Goal: Transaction & Acquisition: Purchase product/service

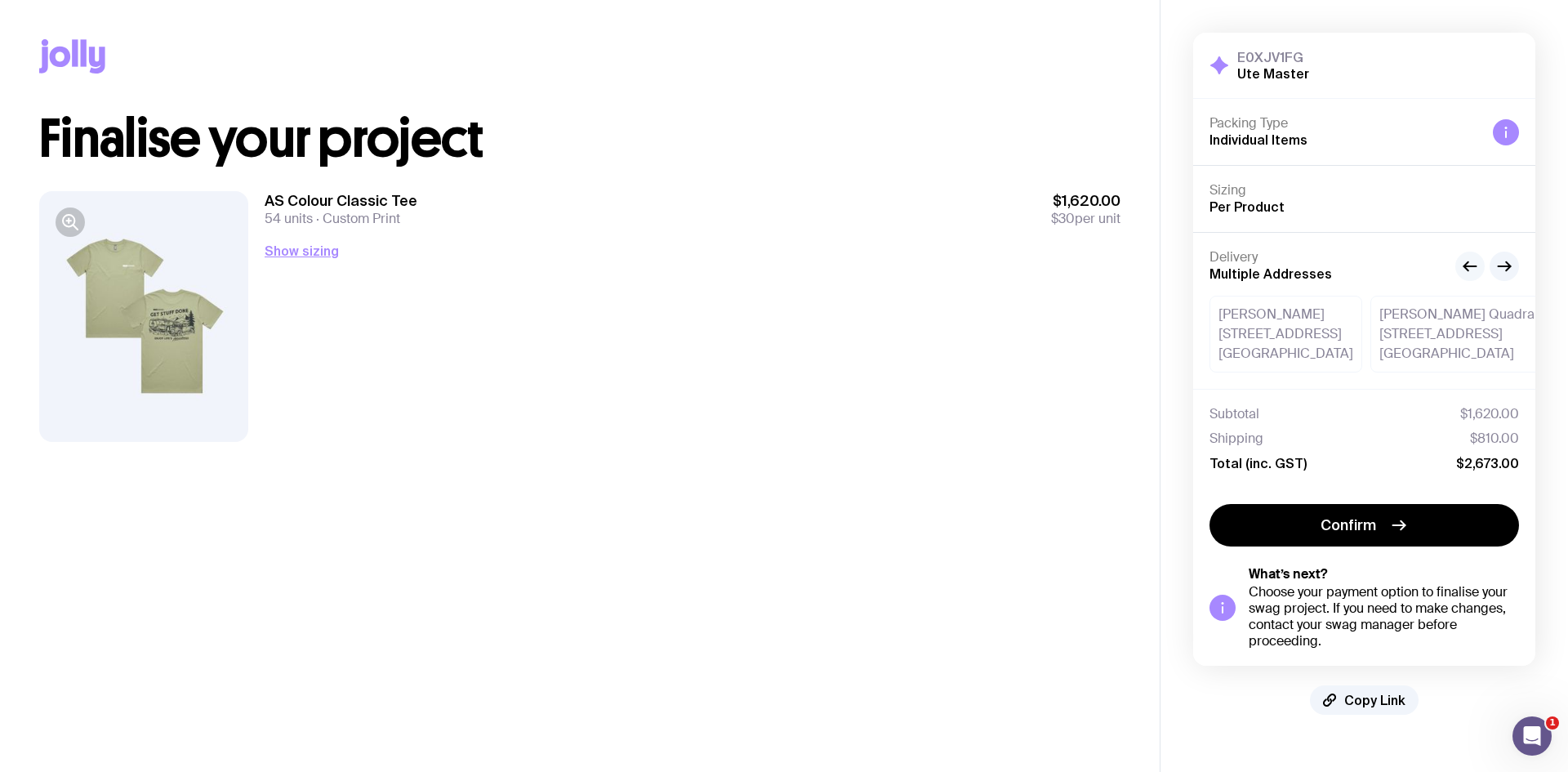
click at [1462, 263] on icon "button" at bounding box center [1469, 265] width 19 height 19
click at [1502, 270] on icon "button" at bounding box center [1504, 265] width 19 height 19
click at [1465, 276] on button "button" at bounding box center [1469, 265] width 30 height 29
click at [1504, 270] on icon "button" at bounding box center [1504, 265] width 19 height 19
click at [1509, 270] on icon "button" at bounding box center [1504, 265] width 19 height 19
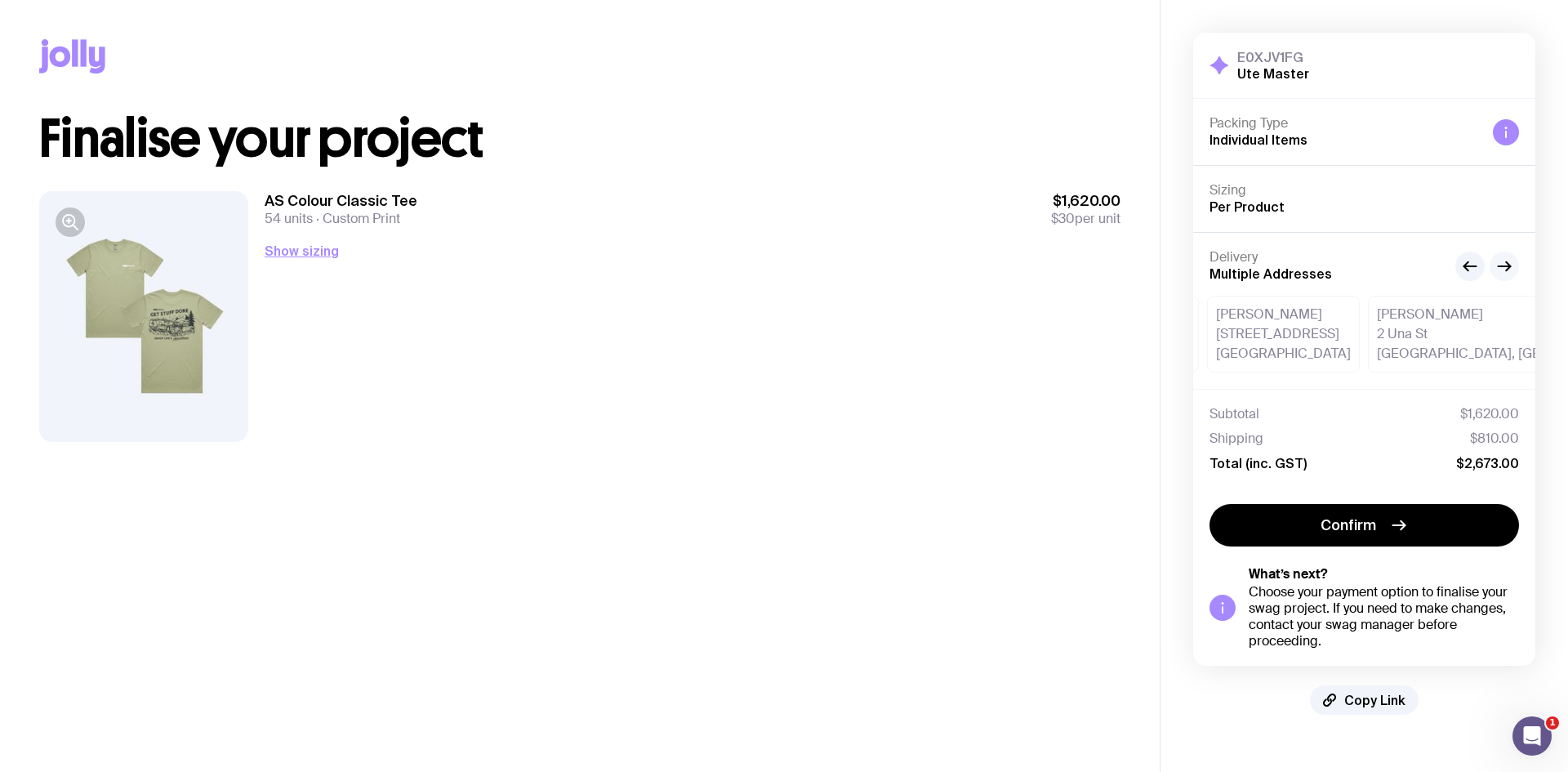
click at [1506, 270] on icon "button" at bounding box center [1507, 265] width 4 height 9
click at [1509, 271] on icon "button" at bounding box center [1504, 265] width 19 height 19
click at [1322, 335] on div "[PERSON_NAME] [STREET_ADDRESS][PERSON_NAME]" at bounding box center [1446, 334] width 248 height 77
click at [1322, 338] on div "[PERSON_NAME] [STREET_ADDRESS][PERSON_NAME]" at bounding box center [1446, 334] width 248 height 77
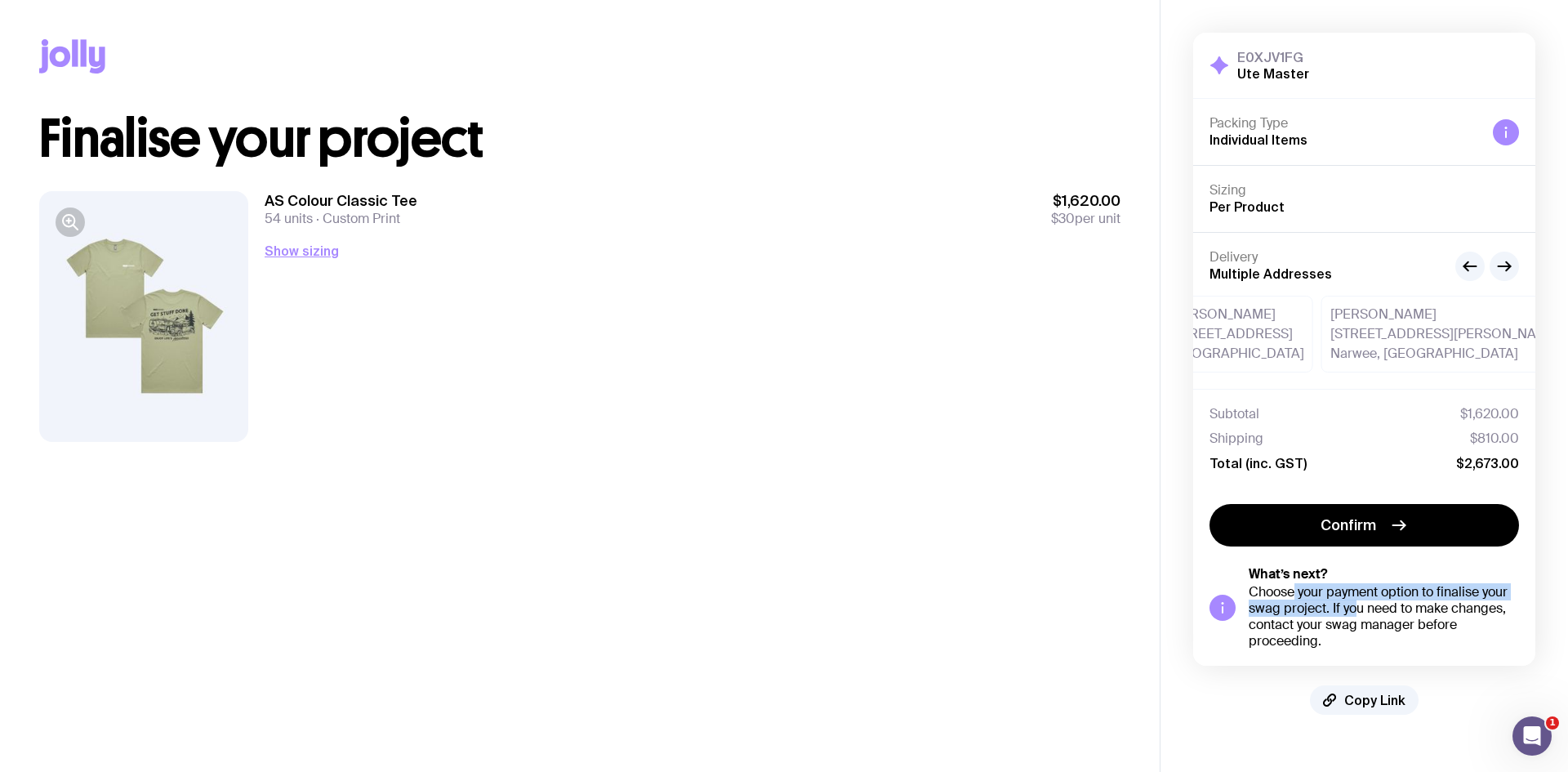
drag, startPoint x: 1290, startPoint y: 591, endPoint x: 1346, endPoint y: 603, distance: 57.3
click at [1346, 603] on div "Choose your payment option to finalise your swag project. If you need to make c…" at bounding box center [1383, 617] width 271 height 66
click at [1371, 640] on div "Choose your payment option to finalise your swag project. If you need to make c…" at bounding box center [1383, 617] width 271 height 66
drag, startPoint x: 1343, startPoint y: 639, endPoint x: 1247, endPoint y: 592, distance: 106.9
click at [1247, 592] on div "What’s next? Choose your payment option to finalise your swag project. If you n…" at bounding box center [1364, 607] width 309 height 83
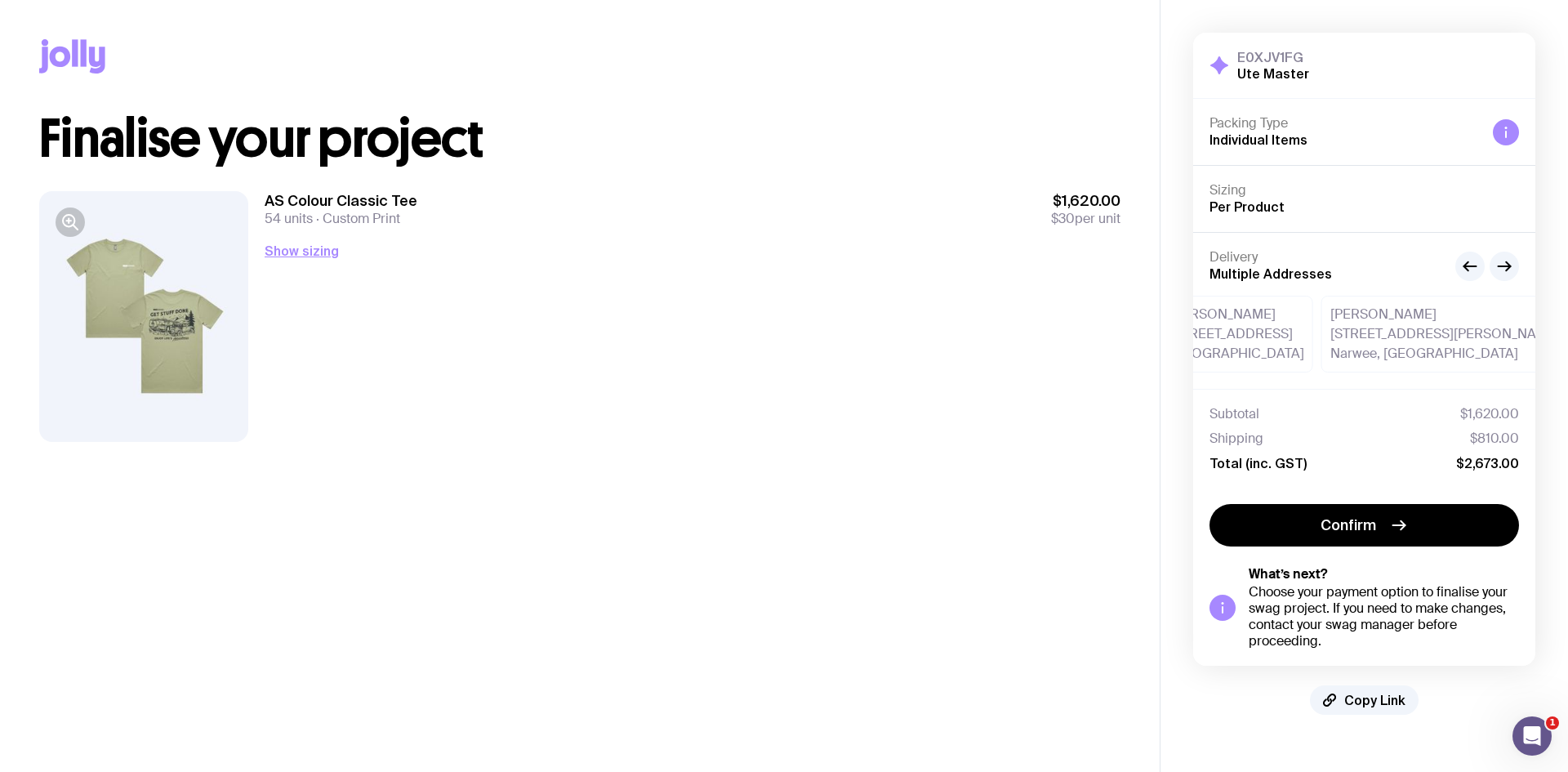
click at [1322, 348] on div "[PERSON_NAME] [STREET_ADDRESS][PERSON_NAME]" at bounding box center [1446, 334] width 248 height 77
click at [1323, 598] on div "Choose your payment option to finalise your swag project. If you need to make c…" at bounding box center [1383, 617] width 271 height 66
click at [1322, 327] on div "[PERSON_NAME] [STREET_ADDRESS][PERSON_NAME]" at bounding box center [1446, 334] width 248 height 77
drag, startPoint x: 1295, startPoint y: 356, endPoint x: 1322, endPoint y: 348, distance: 28.2
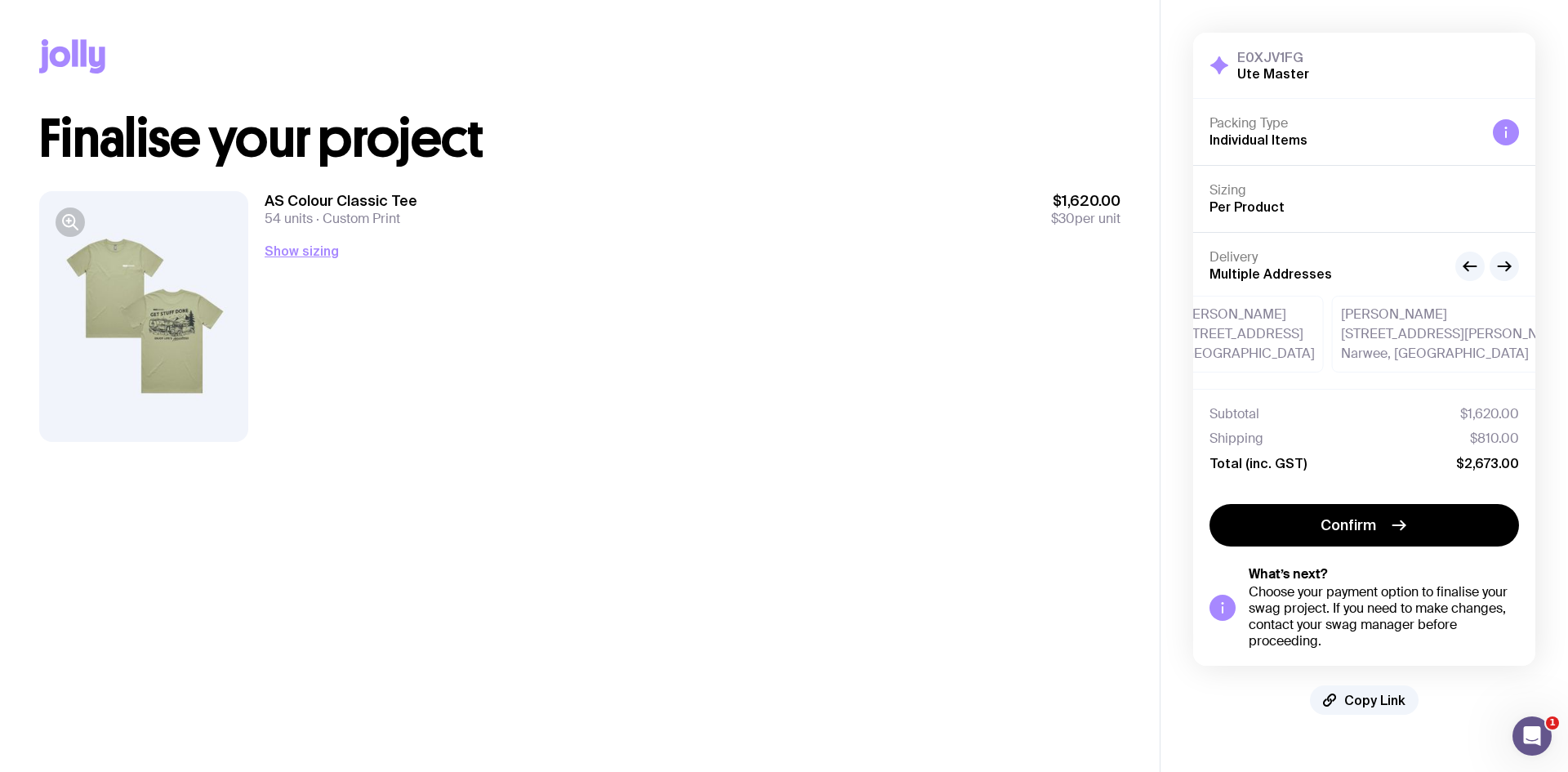
click at [1332, 348] on div "[PERSON_NAME] [STREET_ADDRESS][PERSON_NAME]" at bounding box center [1456, 334] width 248 height 77
drag, startPoint x: 1421, startPoint y: 345, endPoint x: 1275, endPoint y: 372, distance: 148.5
click at [1378, 372] on div "[PERSON_NAME] [STREET_ADDRESS][PERSON_NAME]" at bounding box center [1449, 334] width 142 height 77
click at [1512, 271] on icon "button" at bounding box center [1504, 265] width 19 height 19
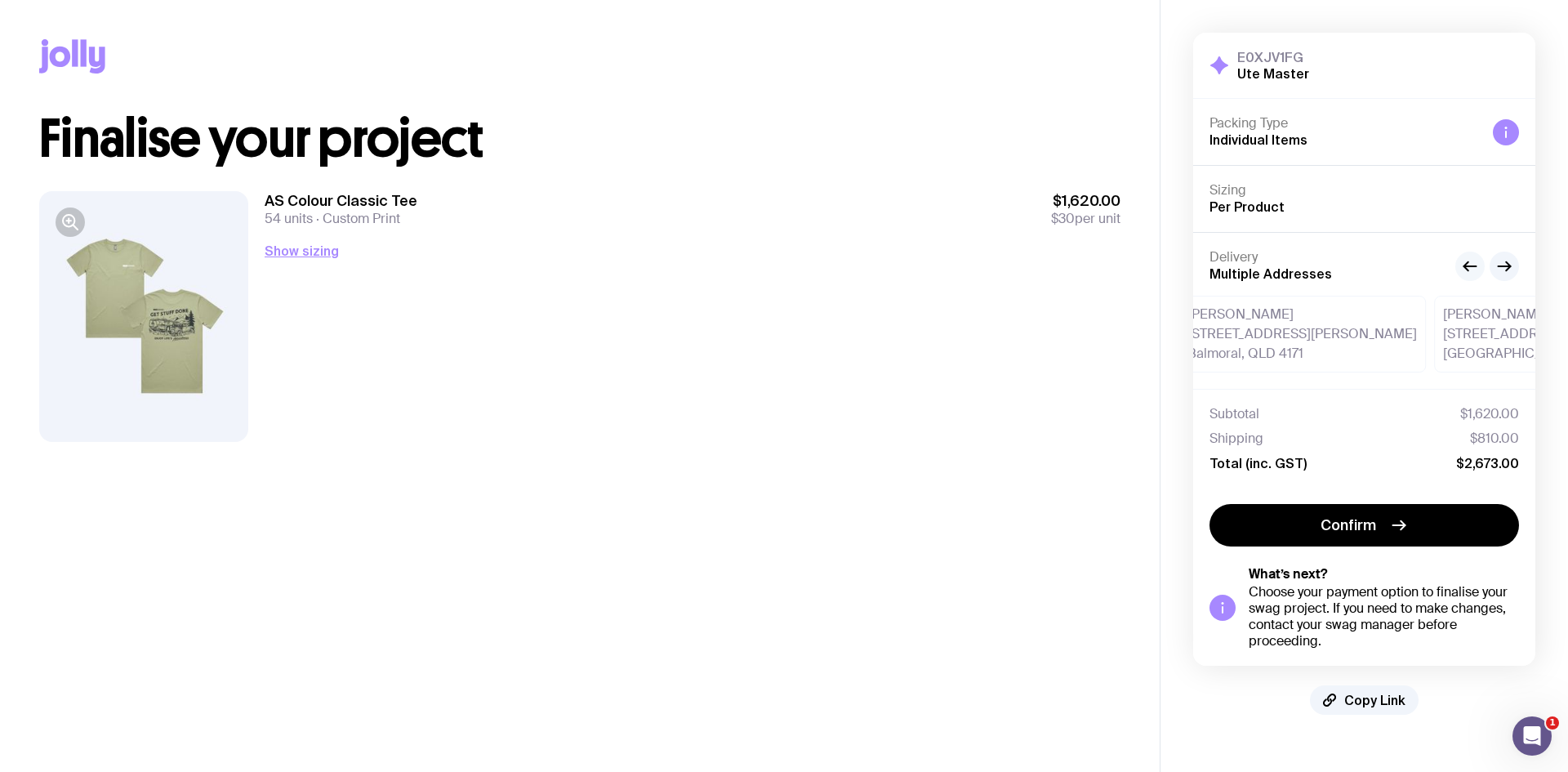
click at [1469, 275] on icon "button" at bounding box center [1469, 265] width 19 height 19
click at [1513, 271] on icon "button" at bounding box center [1504, 265] width 19 height 19
click at [1500, 269] on icon "button" at bounding box center [1504, 265] width 19 height 19
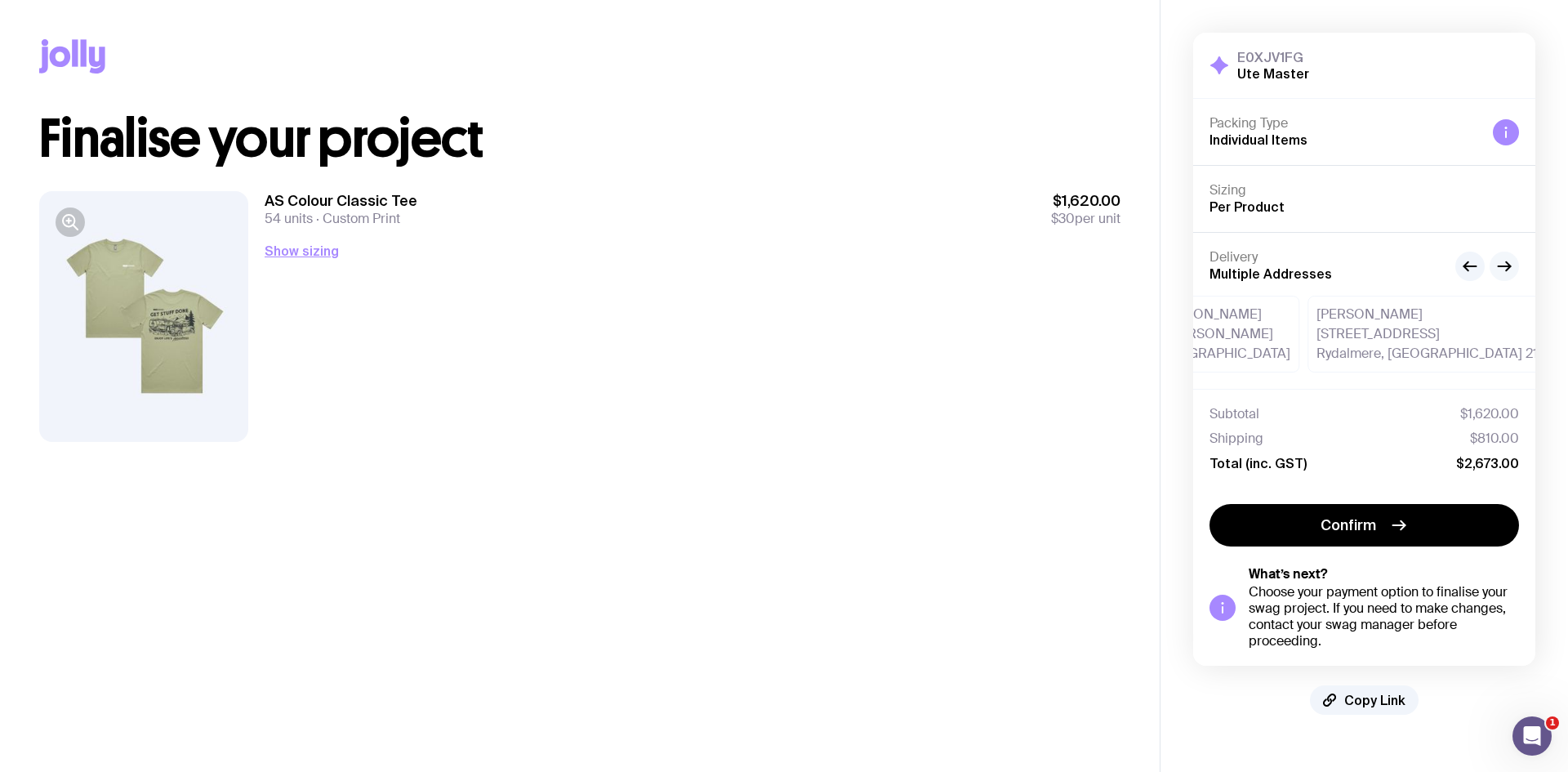
click at [1501, 269] on icon "button" at bounding box center [1504, 265] width 19 height 19
click at [1500, 274] on icon "button" at bounding box center [1504, 265] width 19 height 19
click at [1469, 264] on icon "button" at bounding box center [1469, 265] width 19 height 19
click at [1503, 266] on icon "button" at bounding box center [1505, 266] width 13 height 0
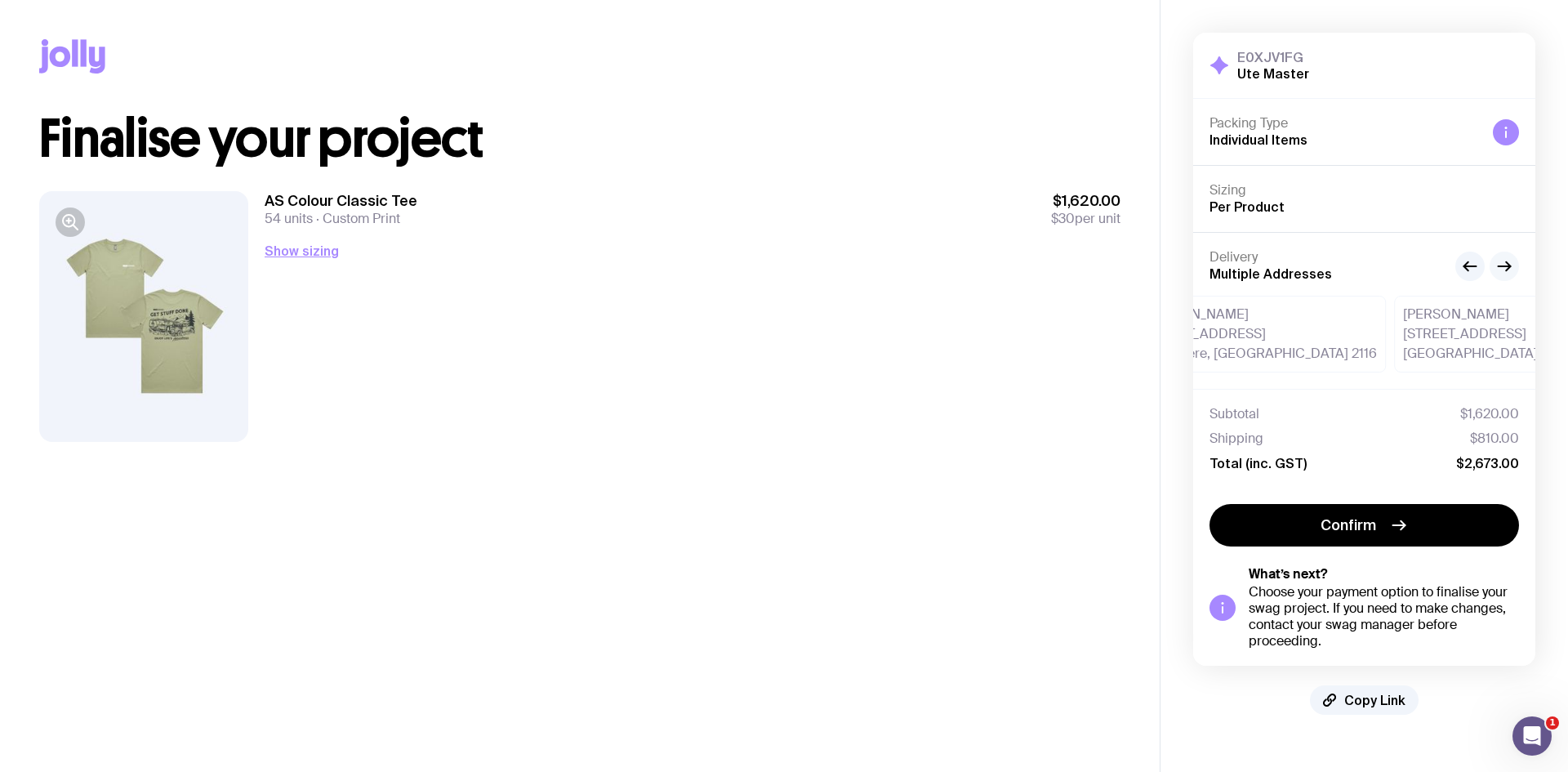
click at [1503, 266] on icon "button" at bounding box center [1505, 266] width 13 height 0
click at [1506, 264] on icon "button" at bounding box center [1504, 265] width 19 height 19
click at [1507, 267] on icon "button" at bounding box center [1504, 265] width 19 height 19
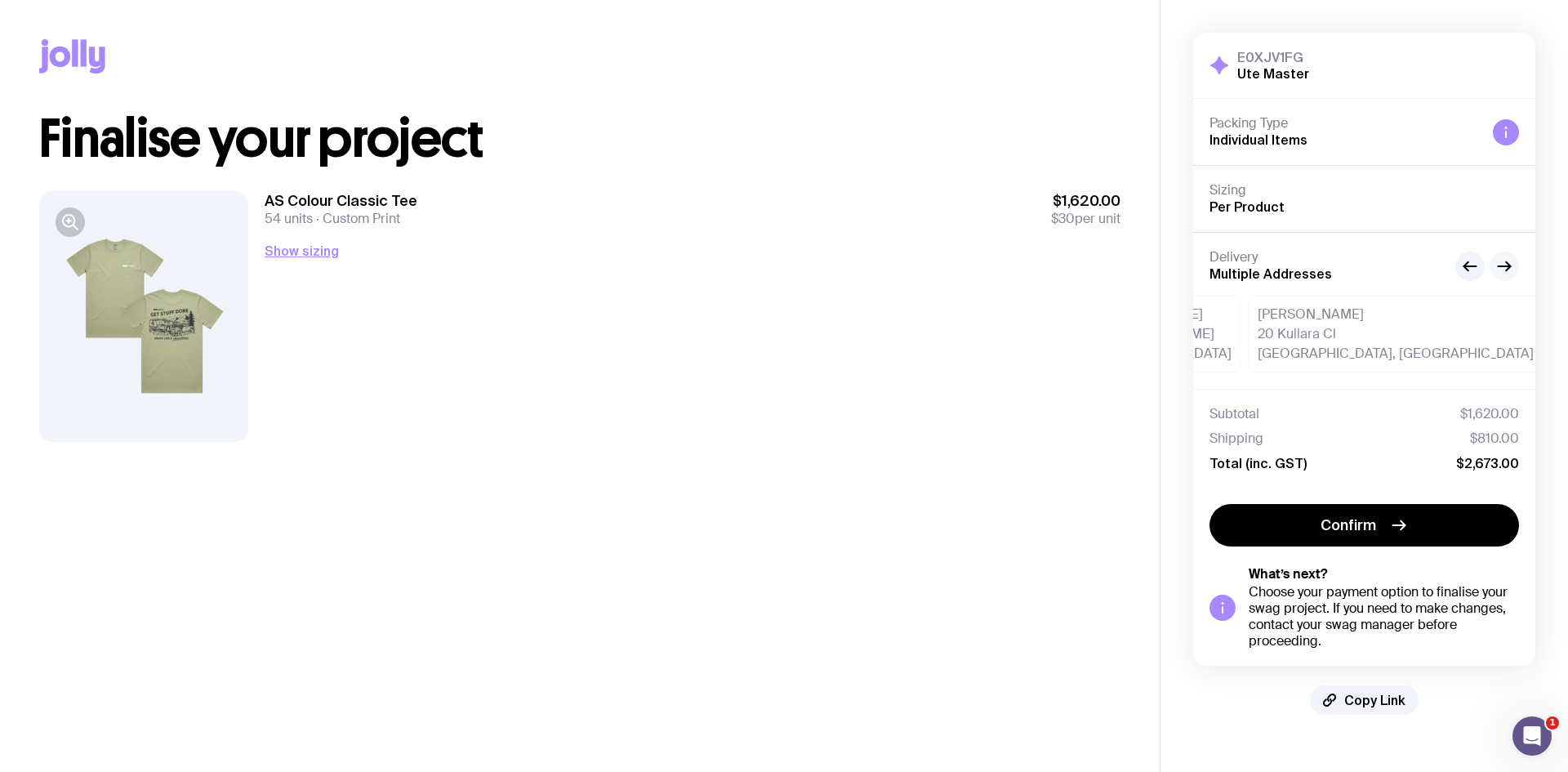
click at [1501, 268] on icon "button" at bounding box center [1504, 265] width 19 height 19
click at [1508, 266] on icon "button" at bounding box center [1505, 266] width 13 height 0
click at [1508, 260] on icon "button" at bounding box center [1504, 265] width 19 height 19
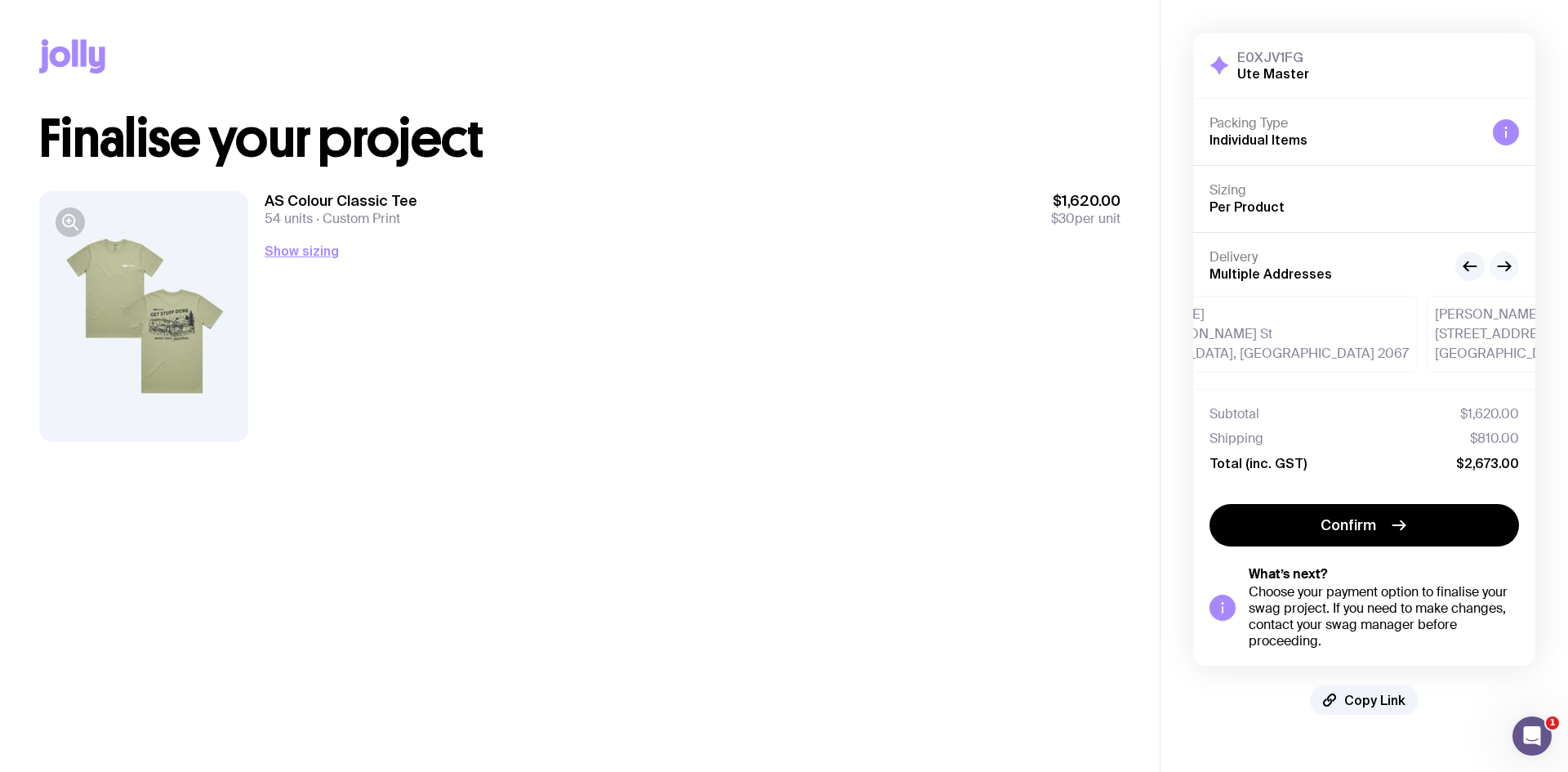
click at [1513, 266] on icon "button" at bounding box center [1504, 265] width 19 height 19
click at [1510, 270] on icon "button" at bounding box center [1504, 265] width 19 height 19
click at [1506, 264] on icon "button" at bounding box center [1504, 265] width 19 height 19
click at [1501, 271] on icon "button" at bounding box center [1504, 265] width 19 height 19
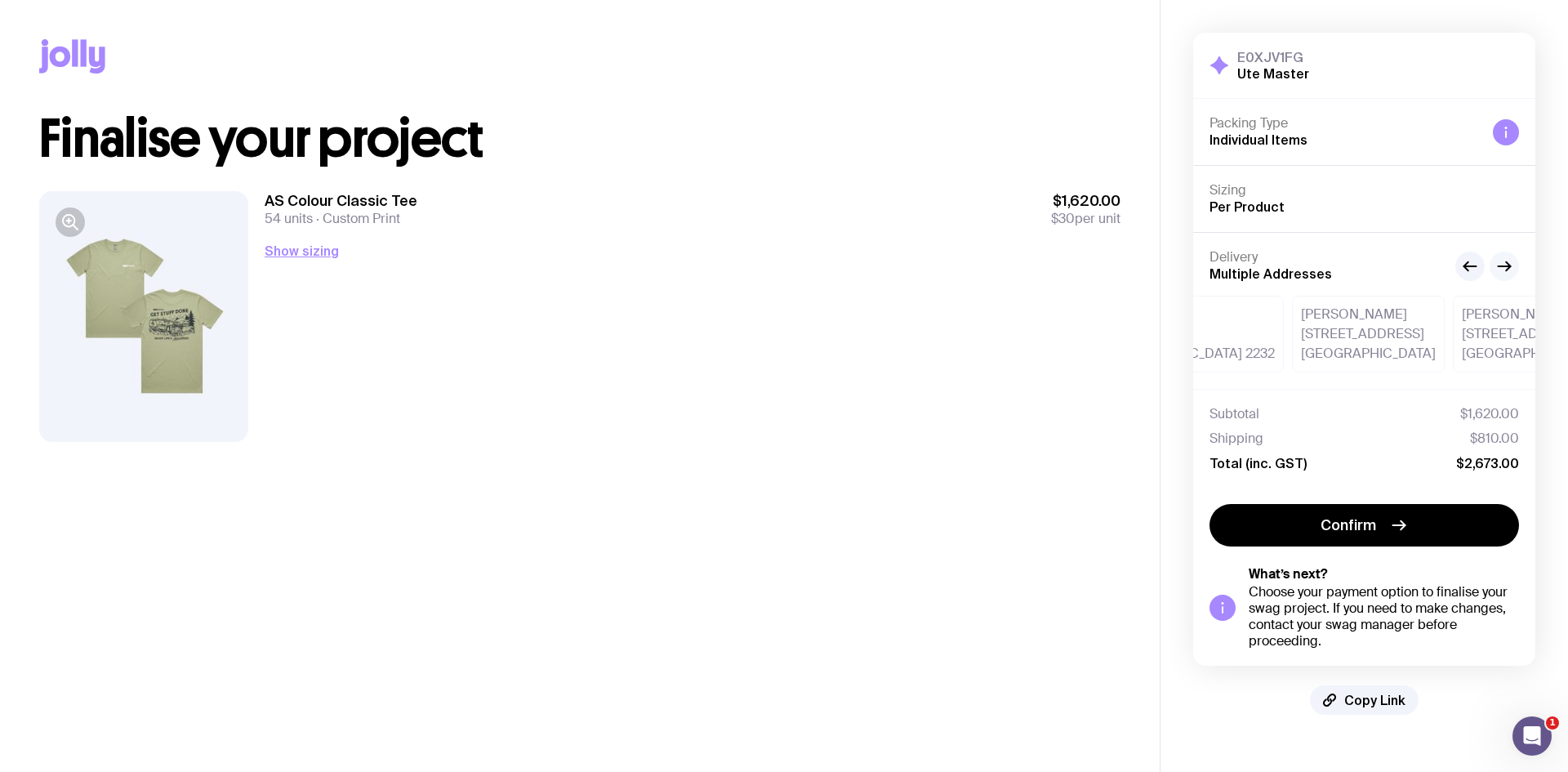
click at [1504, 267] on icon "button" at bounding box center [1504, 265] width 19 height 19
click at [1506, 266] on icon "button" at bounding box center [1505, 266] width 13 height 0
click at [1509, 265] on g "button" at bounding box center [1505, 265] width 13 height 9
click at [1504, 265] on icon "button" at bounding box center [1504, 265] width 19 height 19
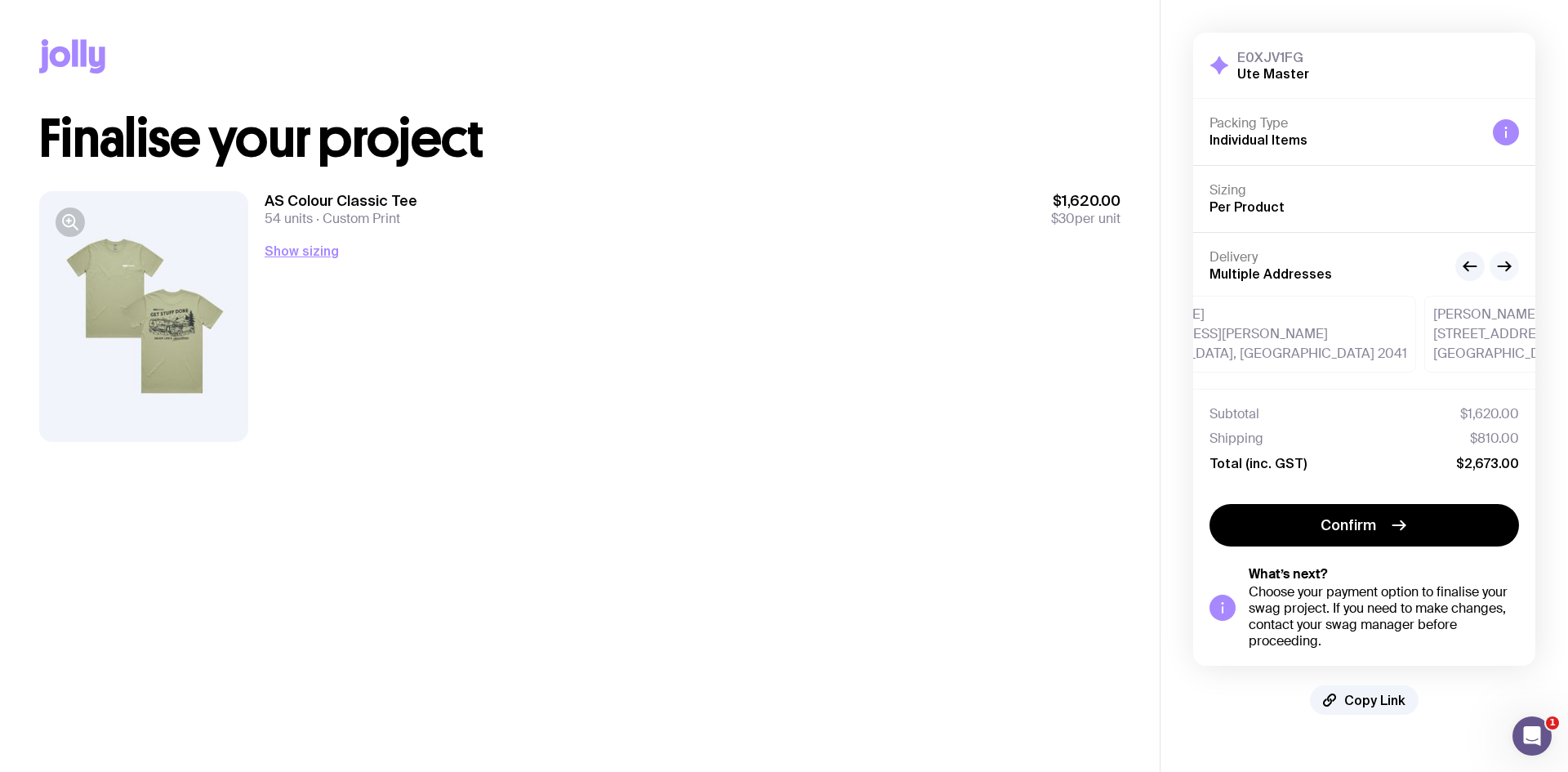
click at [1506, 268] on icon "button" at bounding box center [1504, 265] width 19 height 19
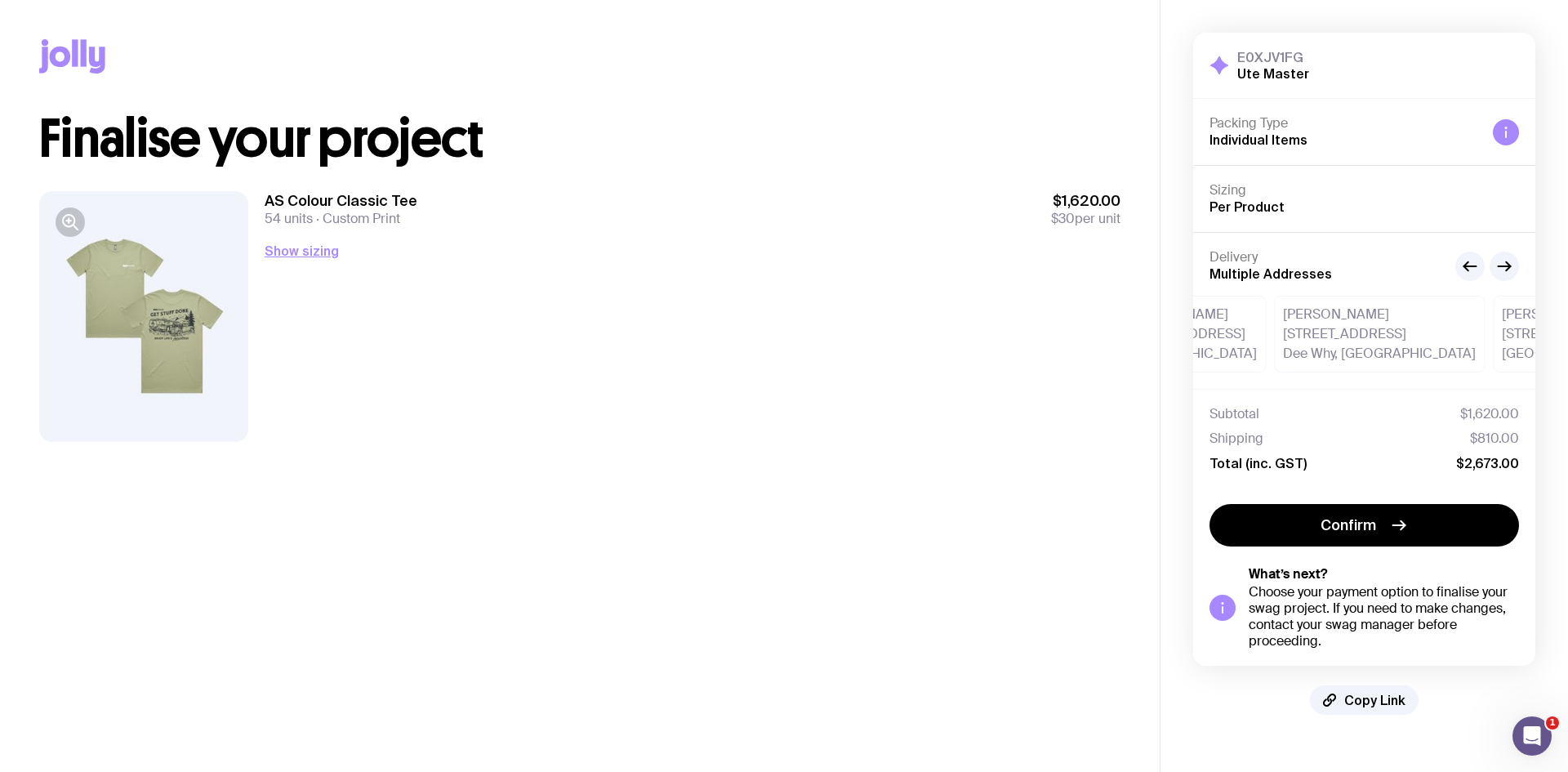
drag, startPoint x: 1318, startPoint y: 351, endPoint x: 905, endPoint y: 297, distance: 416.5
click at [905, 297] on div "AS Colour Classic Tee 54 units Custom Print $1,620.00 $30 per unit Show sizing …" at bounding box center [692, 316] width 856 height 250
click at [1516, 268] on button "button" at bounding box center [1504, 265] width 30 height 29
click at [1517, 266] on button "button" at bounding box center [1504, 265] width 30 height 29
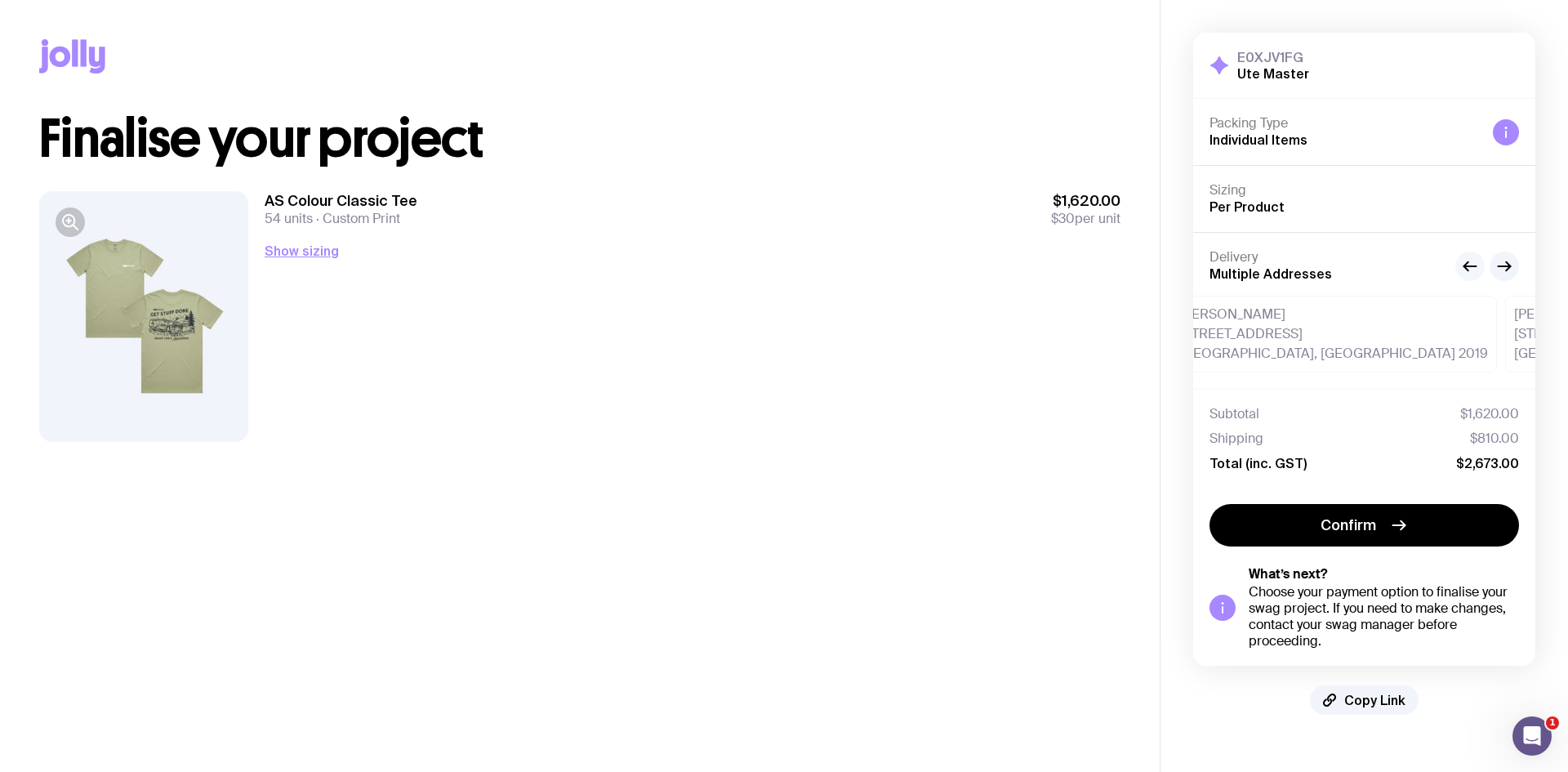
click at [1469, 264] on icon "button" at bounding box center [1469, 265] width 19 height 19
click at [1503, 269] on icon "button" at bounding box center [1504, 265] width 19 height 19
click at [1505, 265] on icon "button" at bounding box center [1504, 265] width 19 height 19
click at [1506, 271] on icon "button" at bounding box center [1504, 265] width 19 height 19
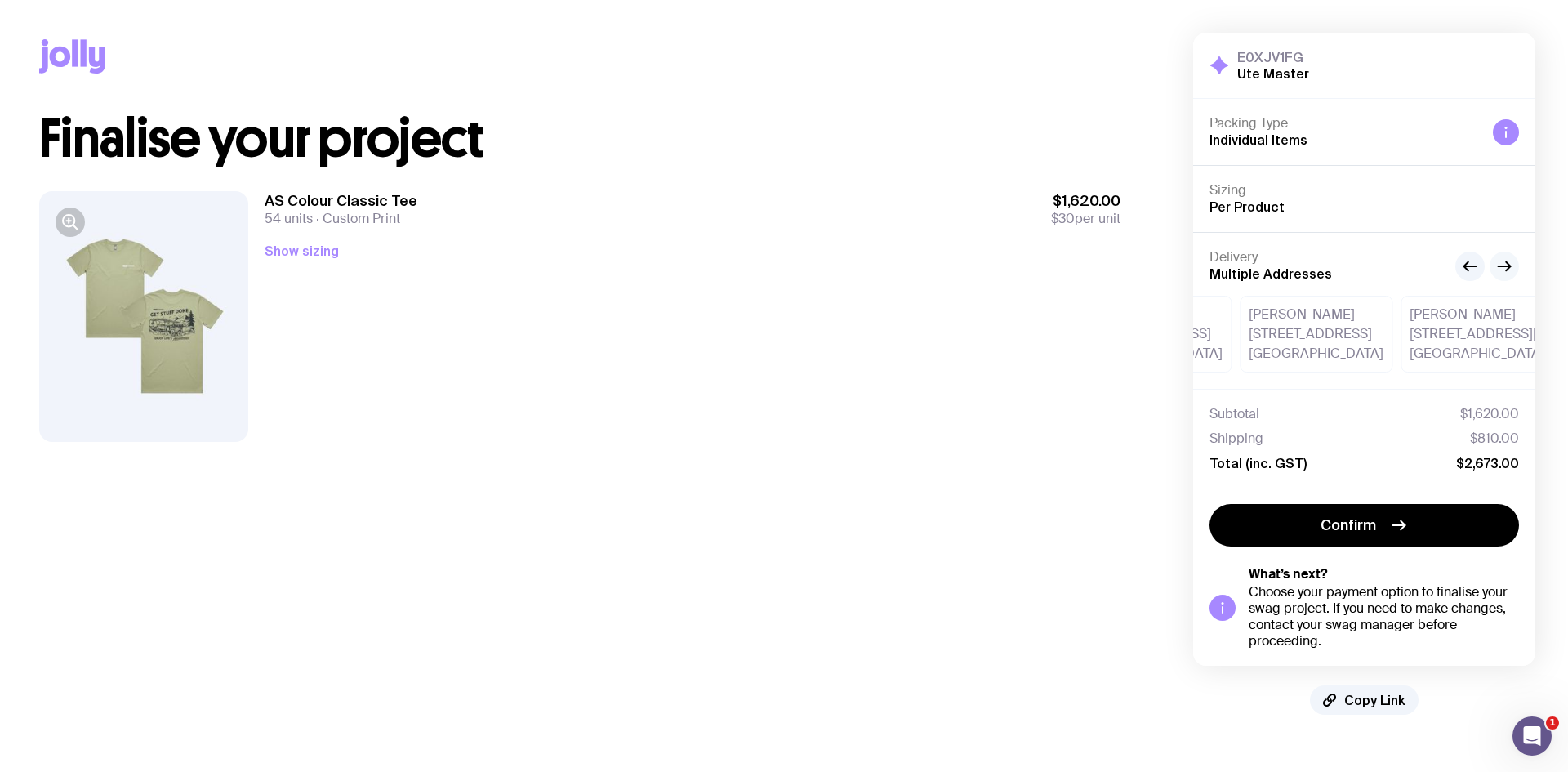
click at [1506, 271] on icon "button" at bounding box center [1504, 265] width 19 height 19
click at [1502, 267] on icon "button" at bounding box center [1504, 265] width 19 height 19
click at [1511, 262] on icon "button" at bounding box center [1504, 265] width 19 height 19
click at [1508, 262] on icon "button" at bounding box center [1504, 265] width 19 height 19
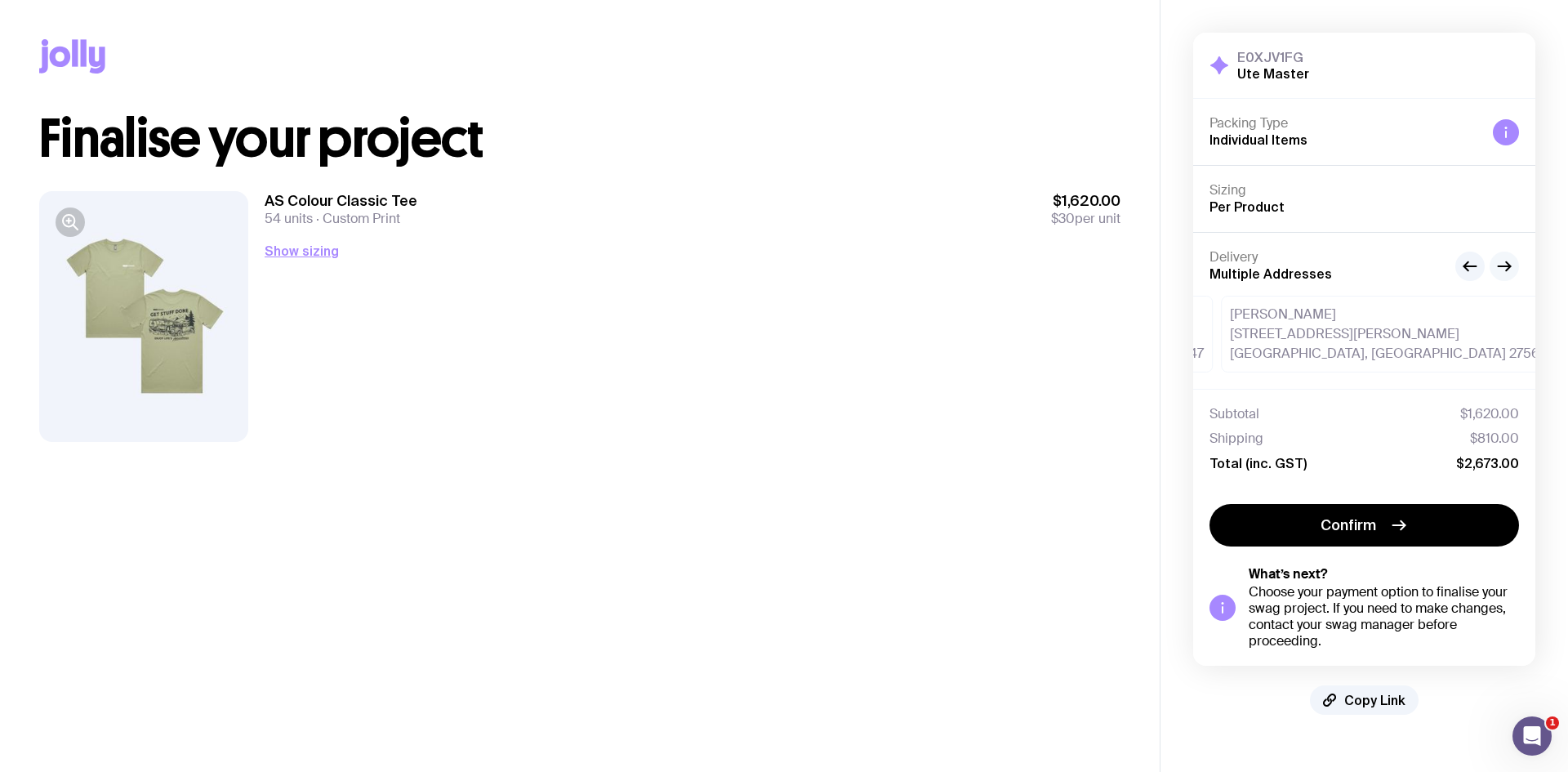
click at [1508, 262] on icon "button" at bounding box center [1504, 265] width 19 height 19
click at [1512, 269] on icon "button" at bounding box center [1504, 265] width 19 height 19
click at [1512, 266] on icon "button" at bounding box center [1504, 265] width 19 height 19
click at [1494, 263] on button "button" at bounding box center [1504, 265] width 30 height 29
click at [1500, 263] on icon "button" at bounding box center [1504, 265] width 19 height 19
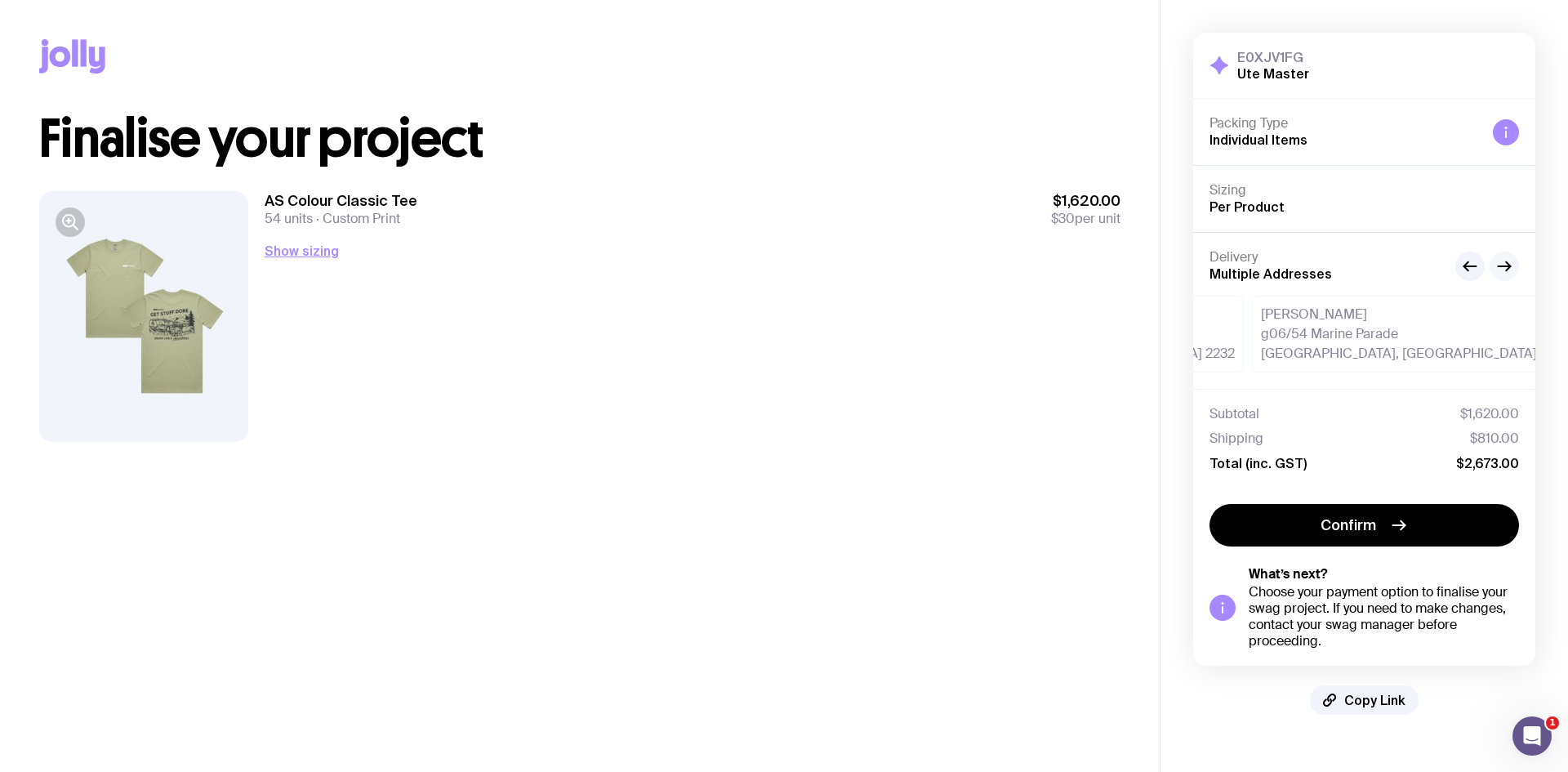
click at [1507, 265] on icon "button" at bounding box center [1504, 265] width 19 height 19
click at [1508, 263] on icon "button" at bounding box center [1504, 265] width 19 height 19
